Goal: Task Accomplishment & Management: Manage account settings

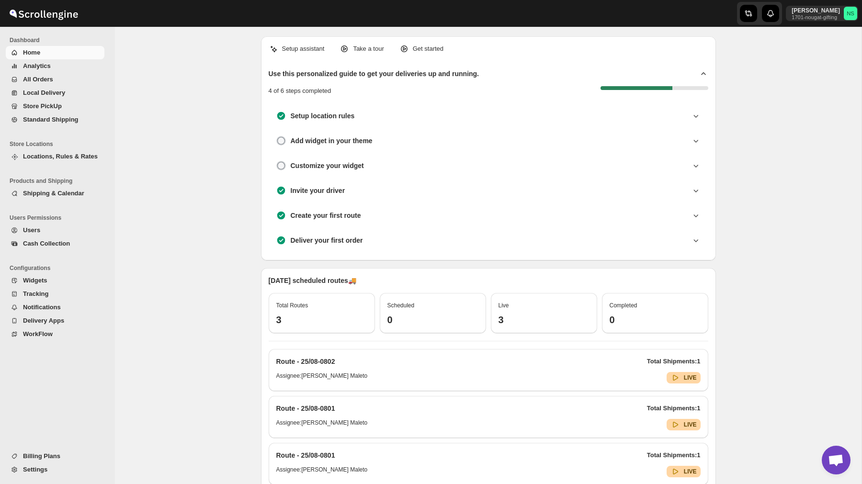
scroll to position [205, 0]
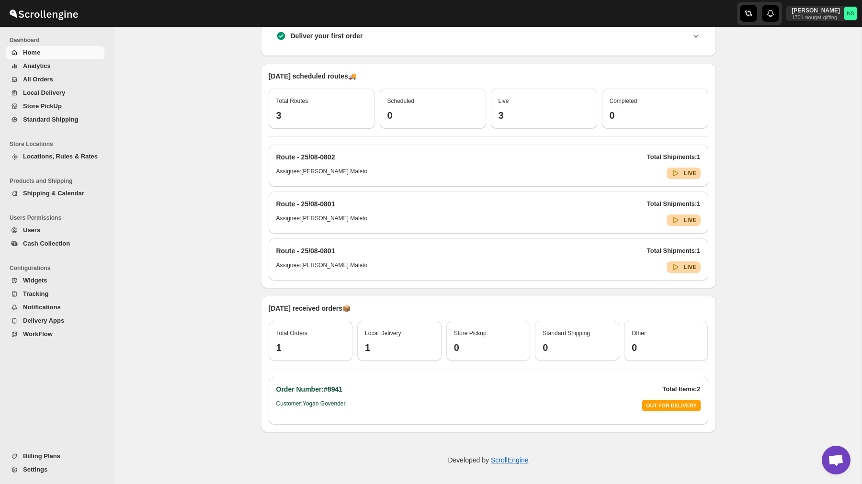
click at [34, 456] on span "Billing Plans" at bounding box center [41, 456] width 37 height 7
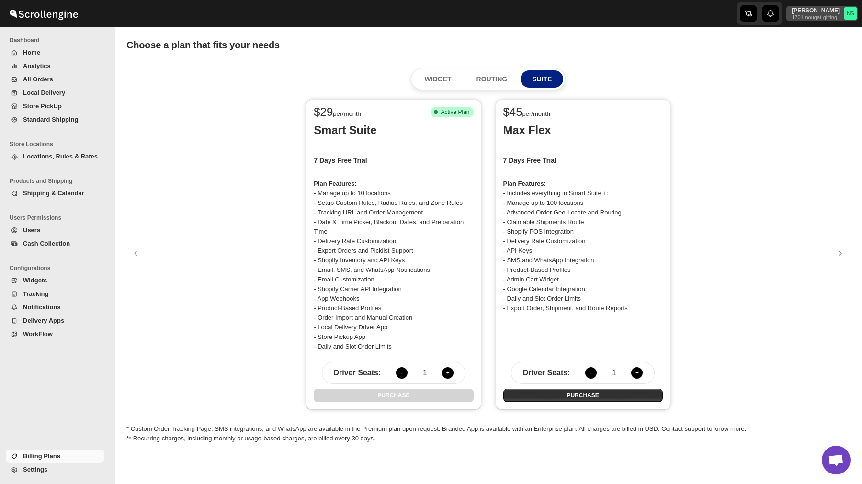
click at [807, 16] on p "1701-nougat-gifting" at bounding box center [816, 17] width 48 height 6
click at [815, 104] on span "Logout" at bounding box center [823, 105] width 19 height 7
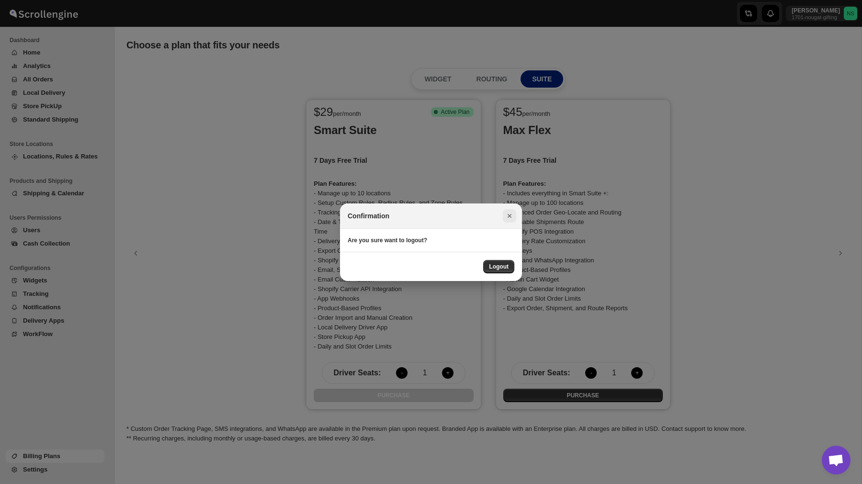
click at [512, 212] on icon "Close" at bounding box center [510, 216] width 10 height 10
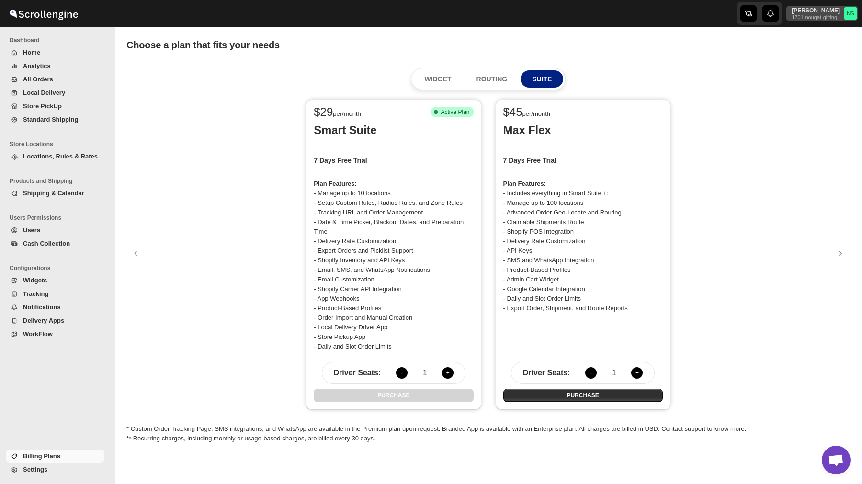
click at [811, 21] on button "[PERSON_NAME] 1701-nougat-gifting NS" at bounding box center [822, 13] width 72 height 15
click at [814, 104] on span "Logout" at bounding box center [823, 105] width 19 height 7
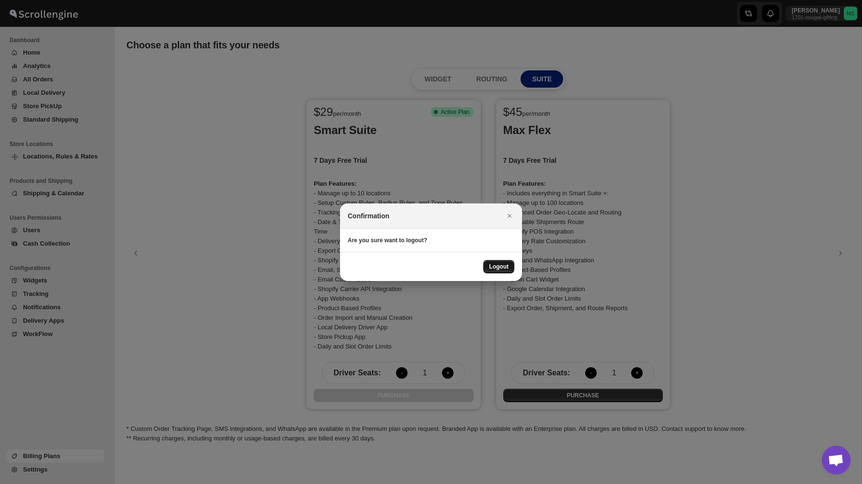
click at [506, 270] on span "Logout" at bounding box center [499, 267] width 20 height 8
